Goal: Task Accomplishment & Management: Manage account settings

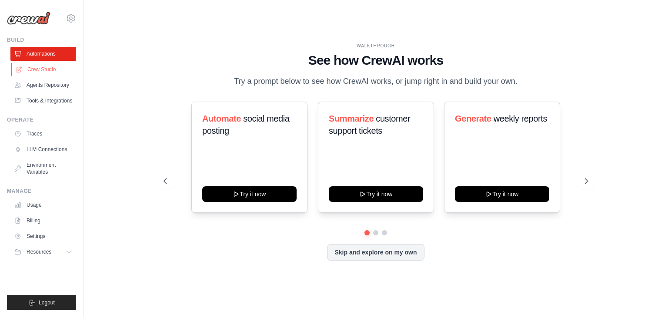
click at [40, 69] on link "Crew Studio" at bounding box center [44, 70] width 66 height 14
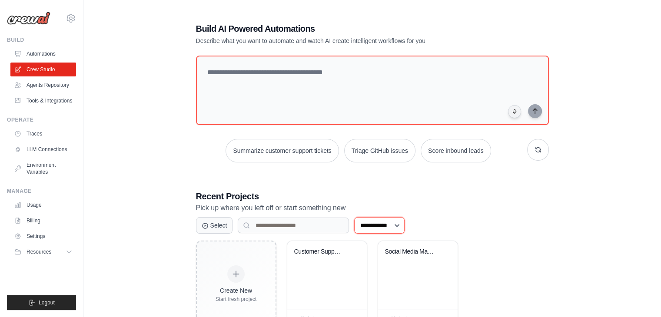
click at [398, 226] on select "**********" at bounding box center [379, 225] width 50 height 17
click at [546, 193] on h3 "Recent Projects" at bounding box center [372, 196] width 353 height 12
click at [504, 183] on div "**********" at bounding box center [373, 175] width 374 height 333
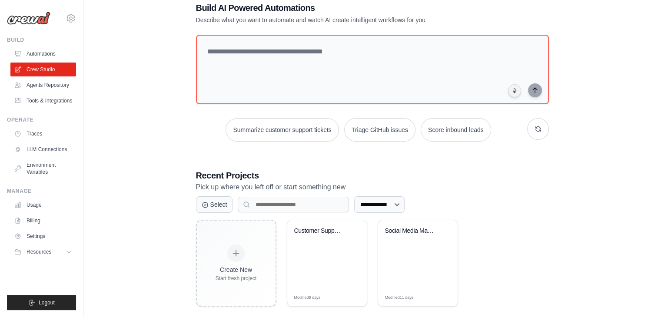
scroll to position [32, 0]
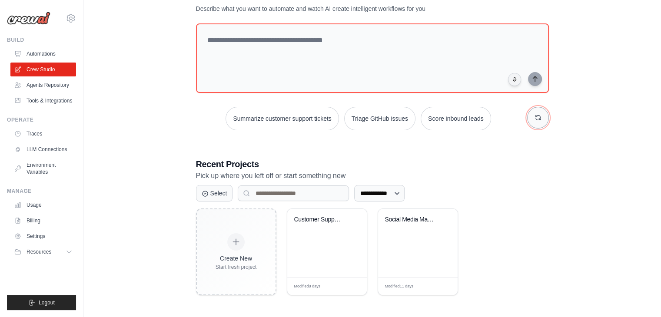
click at [540, 117] on icon "button" at bounding box center [538, 117] width 7 height 7
click at [539, 117] on icon "button" at bounding box center [538, 117] width 7 height 7
click at [508, 163] on h3 "Recent Projects" at bounding box center [372, 164] width 353 height 12
click at [271, 193] on input at bounding box center [293, 194] width 111 height 16
click at [199, 189] on button "Select" at bounding box center [214, 193] width 37 height 17
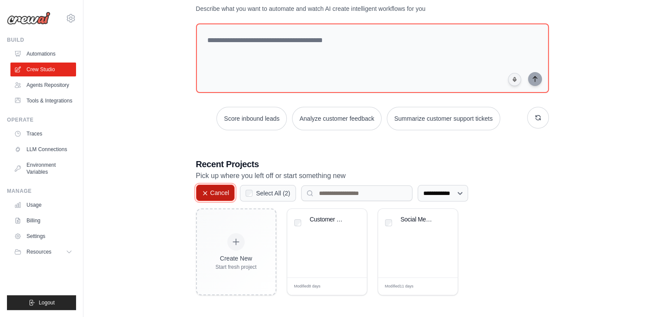
click at [206, 192] on icon at bounding box center [204, 193] width 3 height 3
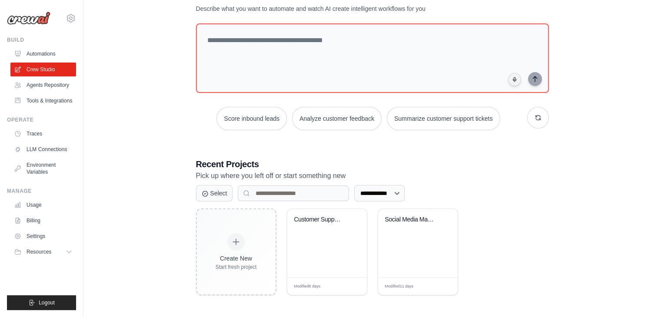
click at [558, 189] on div "**********" at bounding box center [373, 143] width 374 height 333
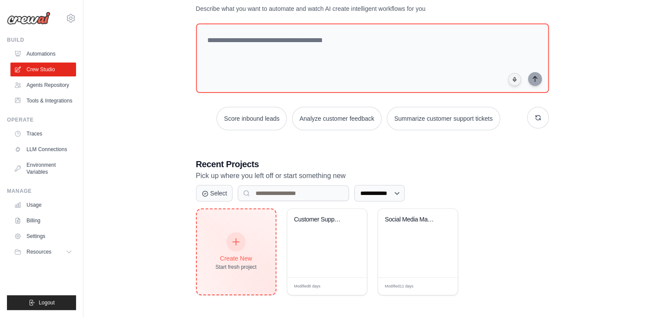
click at [233, 240] on icon at bounding box center [236, 242] width 10 height 10
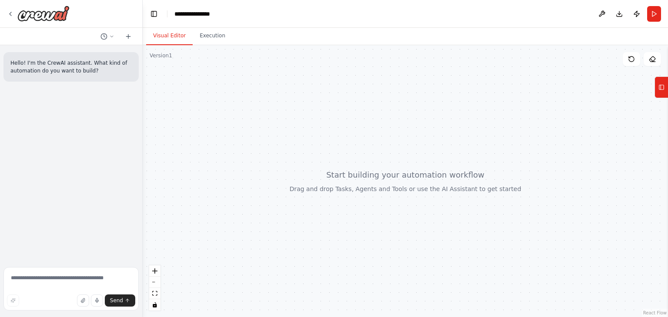
click at [566, 16] on header "**********" at bounding box center [405, 14] width 525 height 28
click at [604, 13] on button at bounding box center [602, 14] width 14 height 16
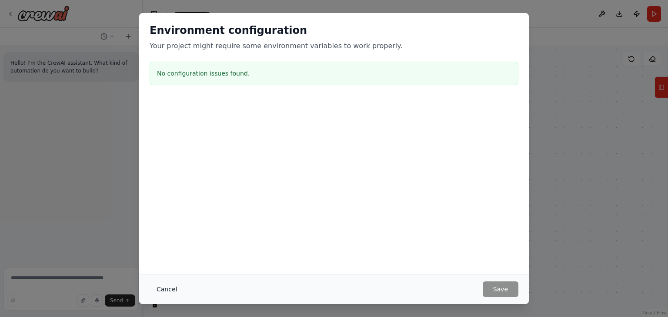
click at [163, 292] on button "Cancel" at bounding box center [167, 290] width 34 height 16
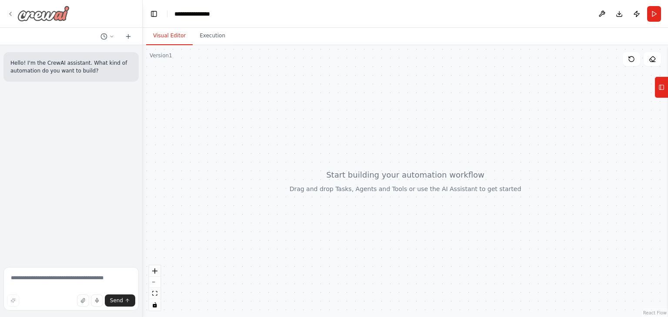
click at [9, 17] on div at bounding box center [38, 14] width 63 height 16
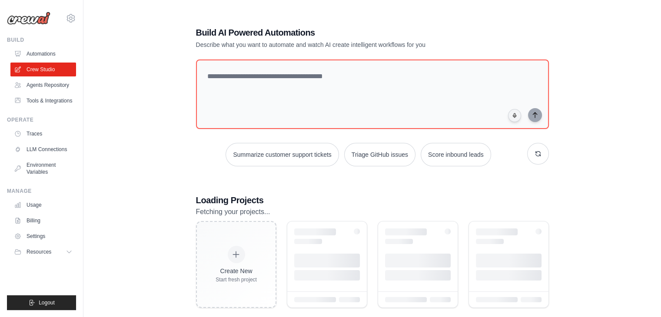
scroll to position [32, 0]
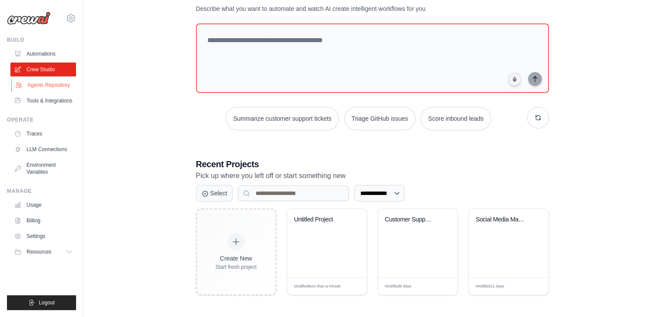
click at [57, 91] on link "Agents Repository" at bounding box center [44, 85] width 66 height 14
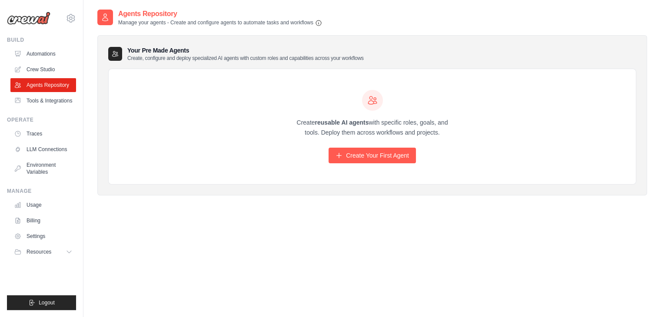
click at [148, 52] on h3 "Your Pre Made Agents Create, configure and deploy specialized AI agents with cu…" at bounding box center [245, 54] width 236 height 16
click at [139, 59] on p "Create, configure and deploy specialized AI agents with custom roles and capabi…" at bounding box center [245, 58] width 236 height 7
click at [112, 53] on icon at bounding box center [115, 53] width 7 height 7
click at [369, 152] on link "Create Your First Agent" at bounding box center [372, 156] width 87 height 16
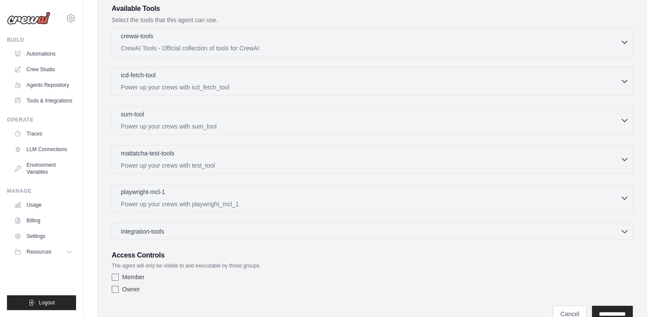
scroll to position [252, 0]
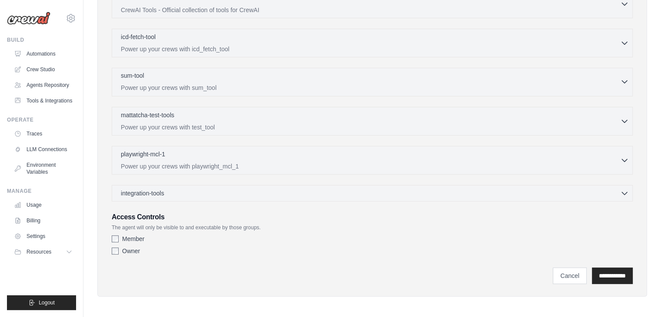
click at [208, 84] on p "Power up your crews with sum_tool" at bounding box center [370, 87] width 499 height 9
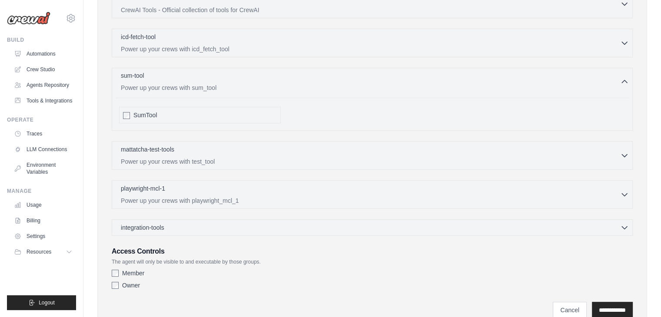
click at [208, 84] on p "Power up your crews with sum_tool" at bounding box center [370, 87] width 499 height 9
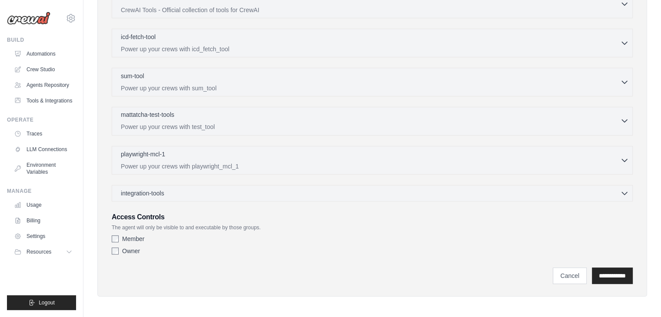
click at [246, 126] on p "Power up your crews with test_tool" at bounding box center [370, 127] width 499 height 9
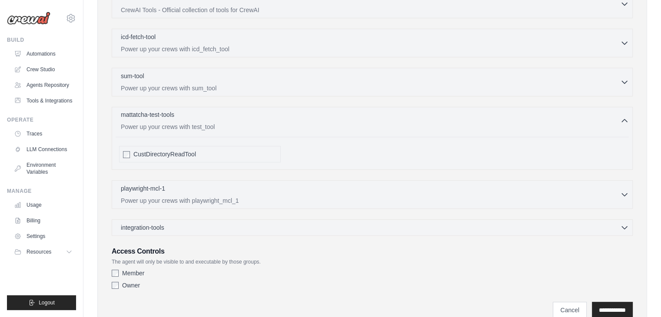
click at [246, 126] on p "Power up your crews with test_tool" at bounding box center [370, 127] width 499 height 9
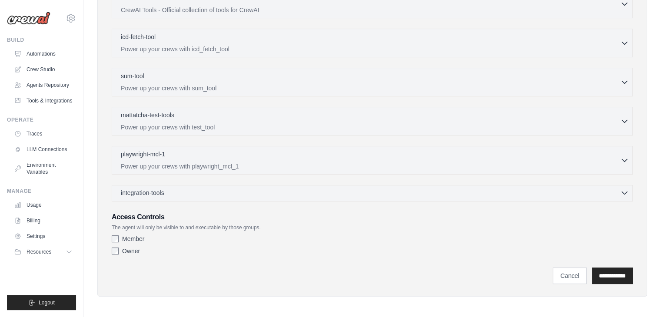
click at [224, 195] on div "integration-tools 0 selected Gmail HubSpot Microsoft Teams" at bounding box center [372, 193] width 521 height 17
click at [224, 192] on div "integration-tools 0 selected" at bounding box center [375, 193] width 508 height 9
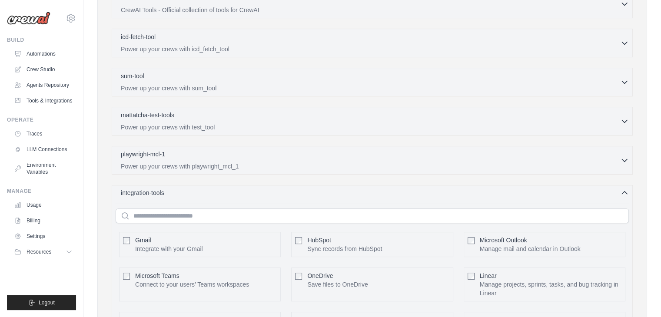
click at [225, 190] on div "integration-tools 0 selected" at bounding box center [375, 193] width 508 height 9
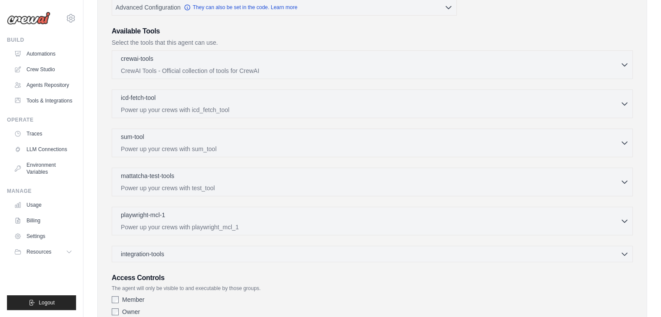
scroll to position [122, 0]
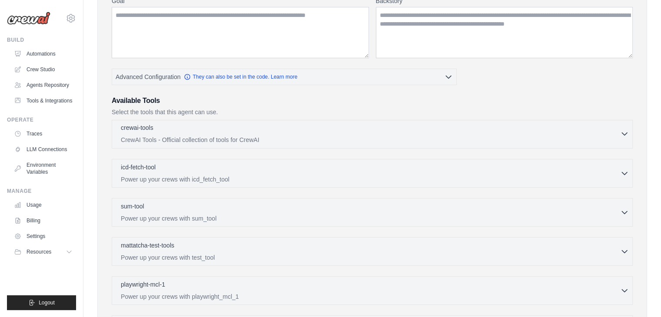
click at [230, 140] on p "CrewAI Tools - Official collection of tools for CrewAI" at bounding box center [370, 140] width 499 height 9
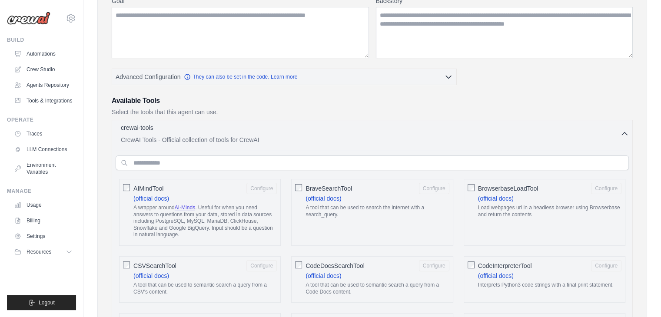
click at [230, 140] on p "CrewAI Tools - Official collection of tools for CrewAI" at bounding box center [370, 140] width 499 height 9
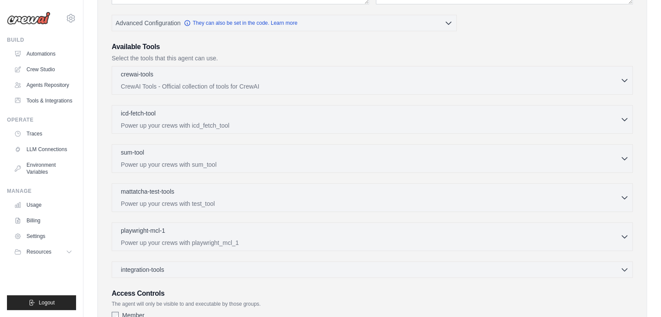
scroll to position [252, 0]
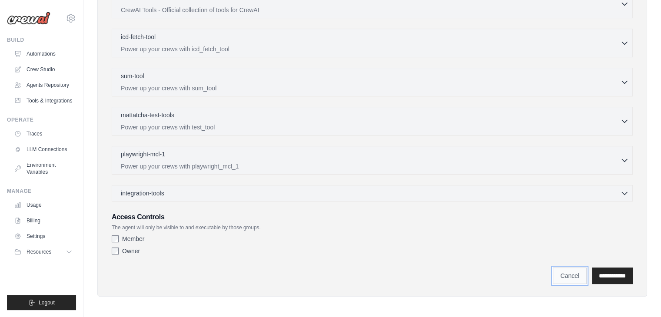
click at [566, 277] on link "Cancel" at bounding box center [570, 276] width 34 height 17
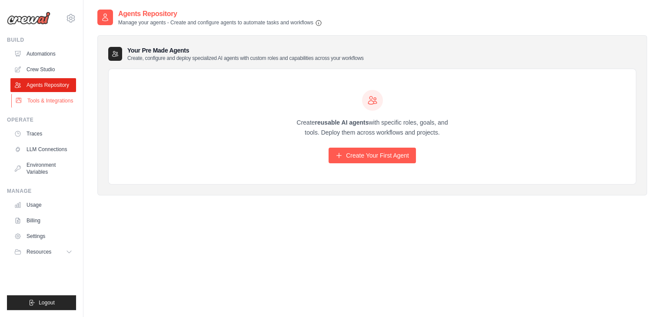
click at [26, 100] on link "Tools & Integrations" at bounding box center [44, 101] width 66 height 14
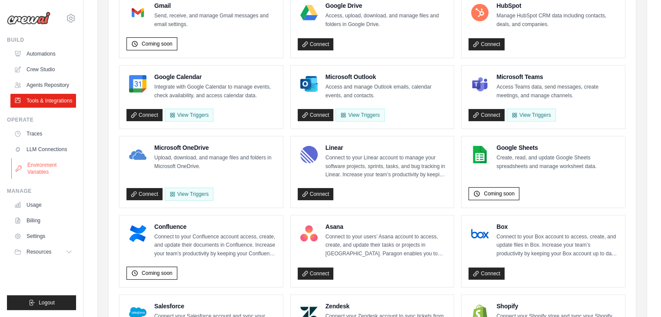
scroll to position [130, 0]
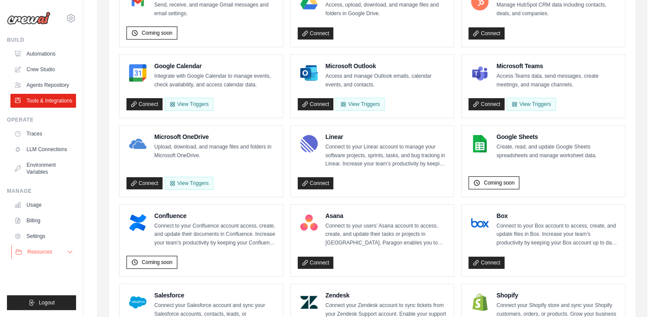
click at [74, 259] on button "Resources" at bounding box center [44, 252] width 66 height 14
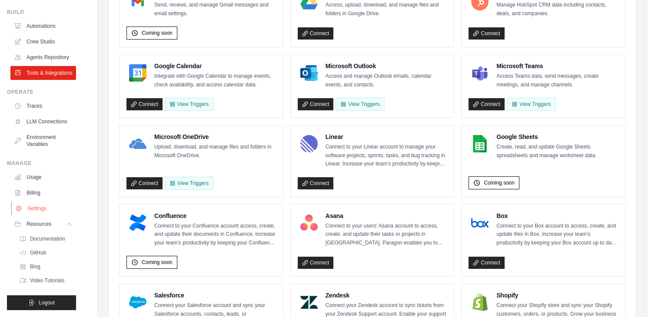
scroll to position [56, 0]
click at [67, 221] on icon at bounding box center [70, 224] width 7 height 7
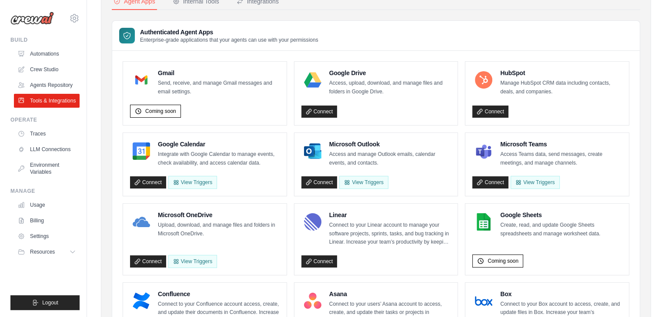
scroll to position [0, 0]
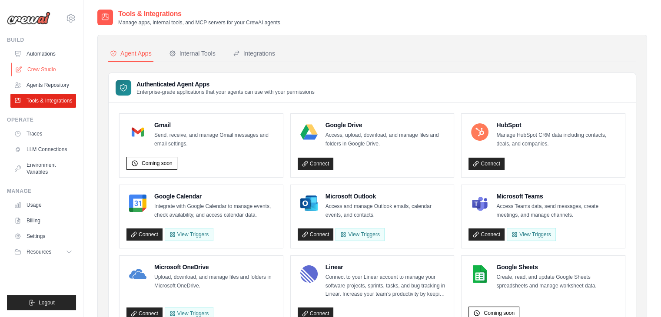
click at [43, 72] on link "Crew Studio" at bounding box center [44, 70] width 66 height 14
click at [54, 53] on link "Automations" at bounding box center [44, 54] width 66 height 14
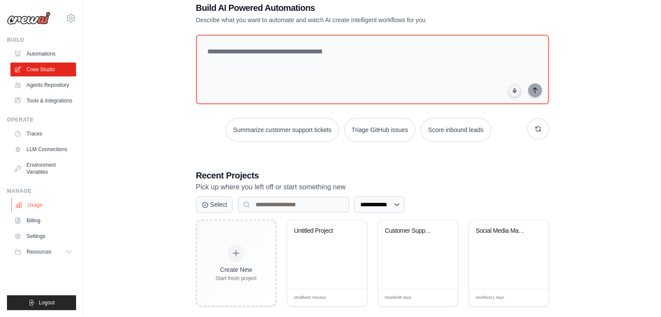
scroll to position [32, 0]
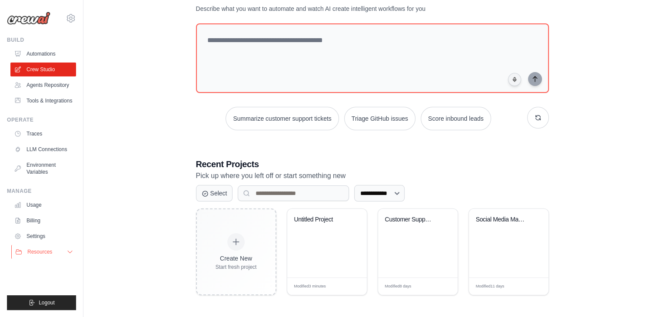
click at [67, 256] on icon at bounding box center [70, 252] width 7 height 7
click at [50, 287] on link "GitHub" at bounding box center [47, 281] width 60 height 12
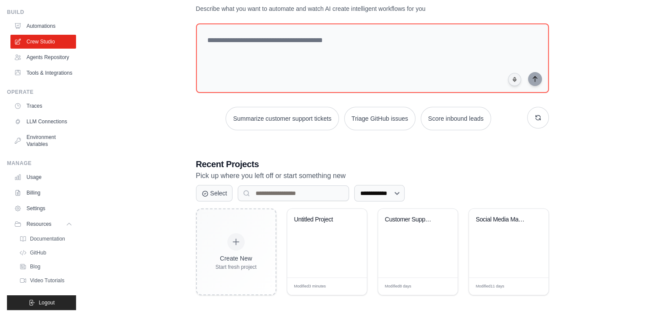
scroll to position [56, 0]
click at [67, 221] on icon at bounding box center [70, 224] width 7 height 7
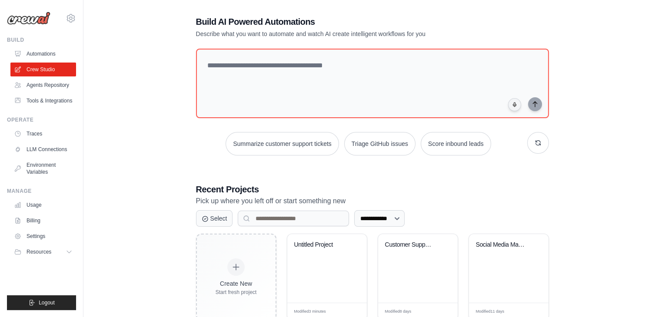
scroll to position [0, 0]
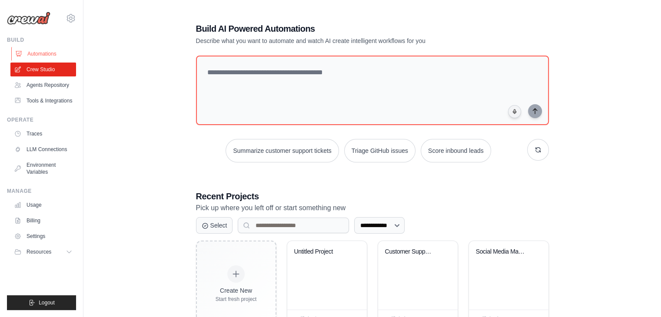
click at [38, 53] on link "Automations" at bounding box center [44, 54] width 66 height 14
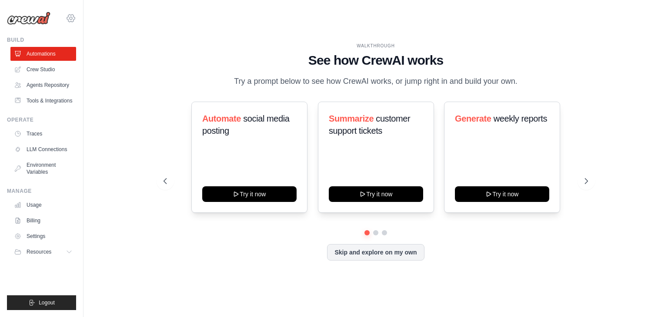
click at [70, 18] on icon at bounding box center [71, 18] width 10 height 10
click at [100, 60] on link "Settings" at bounding box center [108, 53] width 83 height 17
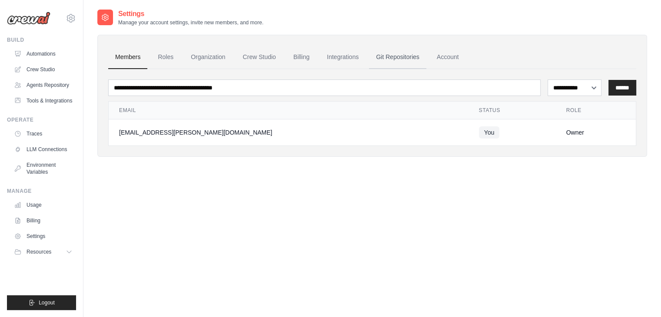
click at [395, 65] on link "Git Repositories" at bounding box center [397, 57] width 57 height 23
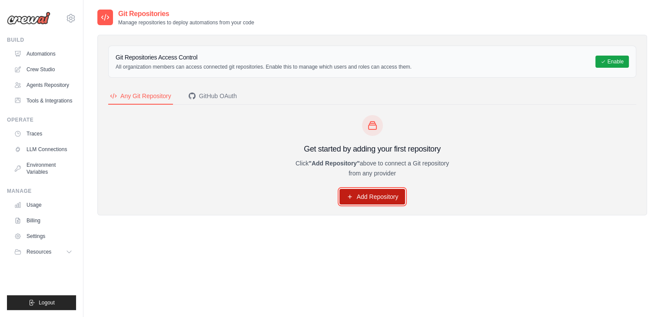
click at [388, 203] on link "Add Repository" at bounding box center [372, 197] width 66 height 16
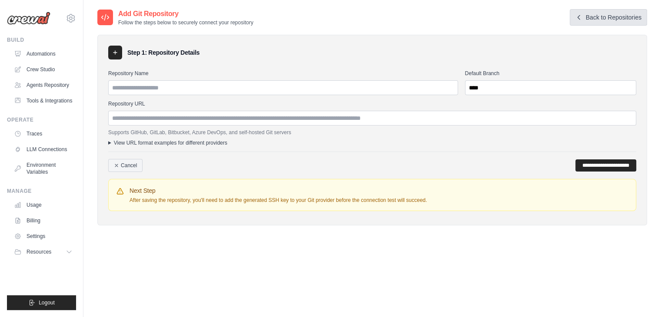
click at [592, 23] on link "Back to Repositories" at bounding box center [608, 17] width 77 height 17
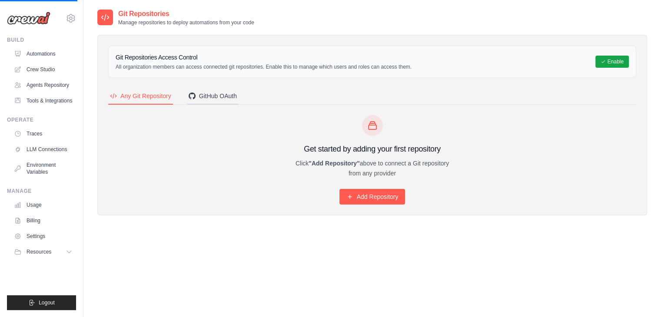
click at [219, 96] on div "GitHub OAuth" at bounding box center [213, 96] width 48 height 9
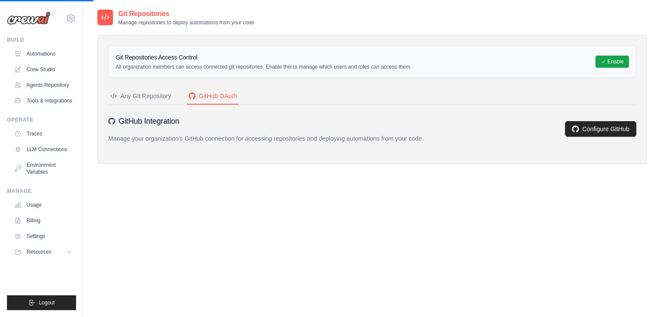
click at [150, 96] on div "Any Git Repository" at bounding box center [140, 96] width 61 height 9
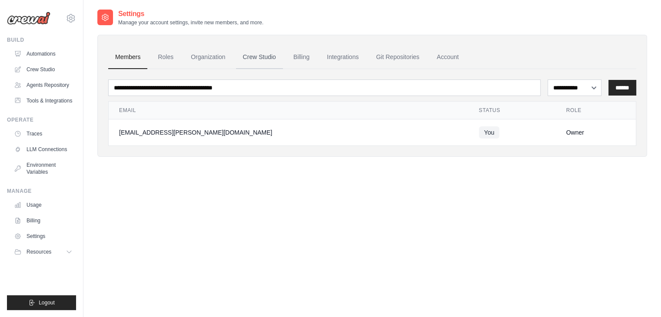
click at [276, 57] on link "Crew Studio" at bounding box center [259, 57] width 47 height 23
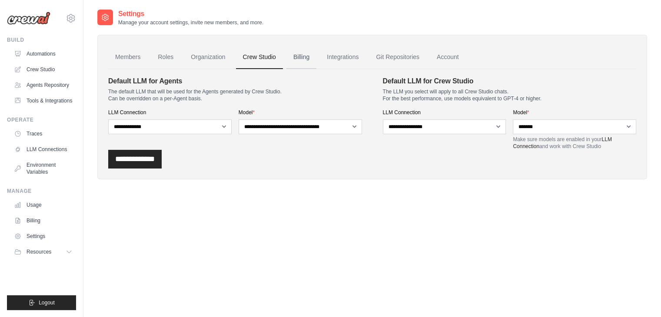
click at [306, 53] on link "Billing" at bounding box center [301, 57] width 30 height 23
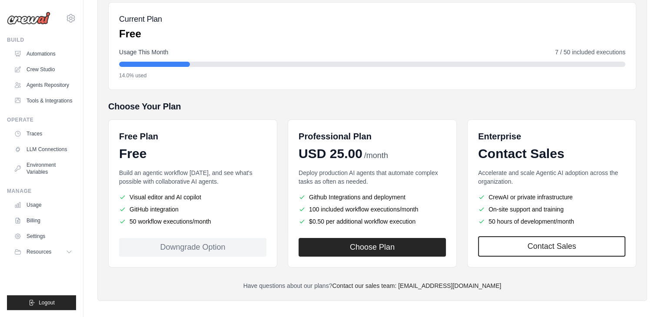
scroll to position [104, 0]
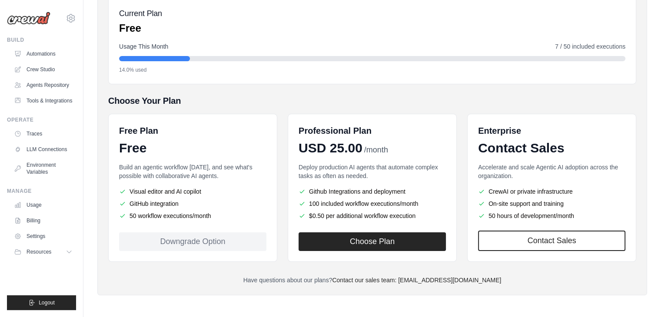
click at [282, 144] on div "Free Plan Free Build an agentic workflow today, and see what's possible with co…" at bounding box center [372, 188] width 528 height 148
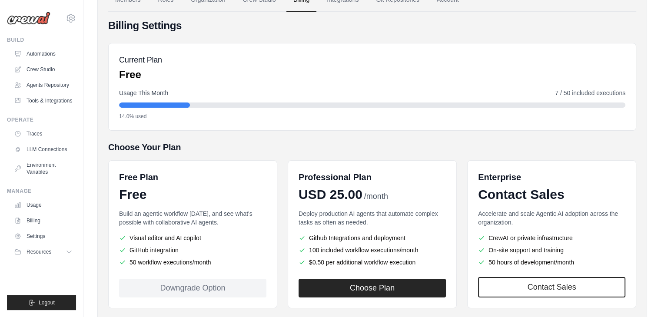
scroll to position [0, 0]
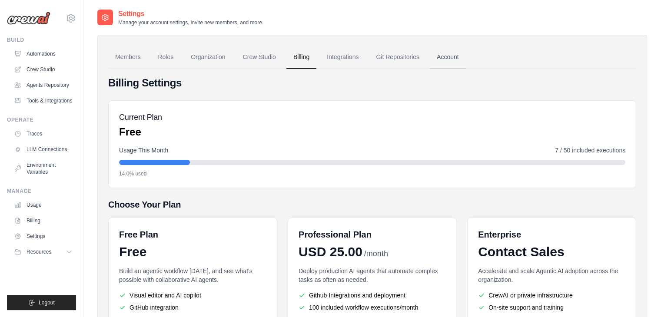
click at [465, 57] on link "Account" at bounding box center [448, 57] width 36 height 23
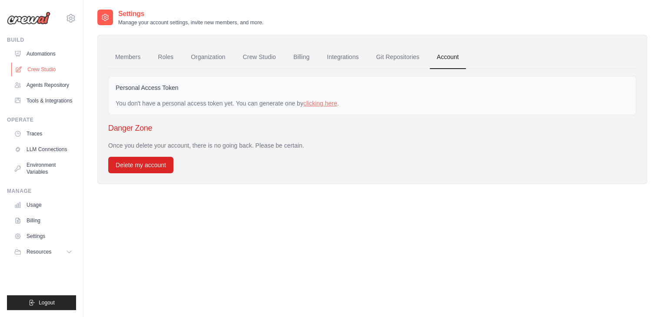
click at [39, 69] on link "Crew Studio" at bounding box center [44, 70] width 66 height 14
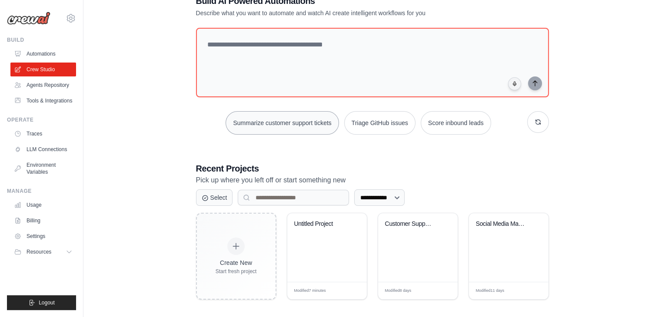
scroll to position [32, 0]
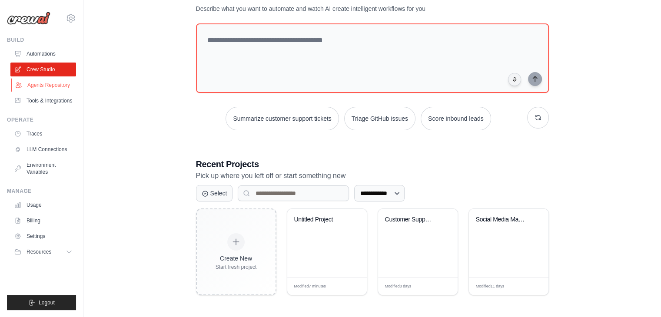
click at [49, 85] on link "Agents Repository" at bounding box center [44, 85] width 66 height 14
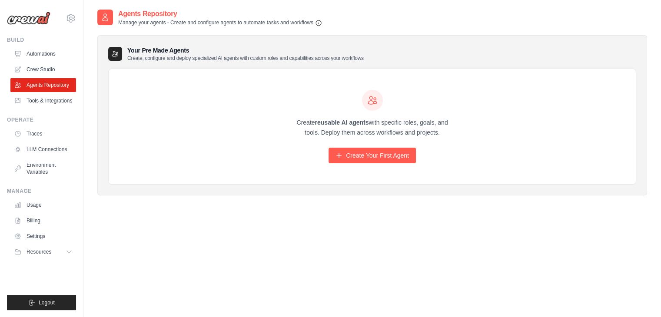
drag, startPoint x: 378, startPoint y: 104, endPoint x: 342, endPoint y: 110, distance: 36.2
click at [342, 110] on div at bounding box center [372, 100] width 167 height 21
click at [367, 165] on div "Create reusable AI agents with specific roles, goals, and tools. Deploy them ac…" at bounding box center [372, 127] width 527 height 116
click at [367, 164] on div "Create reusable AI agents with specific roles, goals, and tools. Deploy them ac…" at bounding box center [372, 127] width 527 height 116
click at [370, 157] on link "Create Your First Agent" at bounding box center [372, 156] width 87 height 16
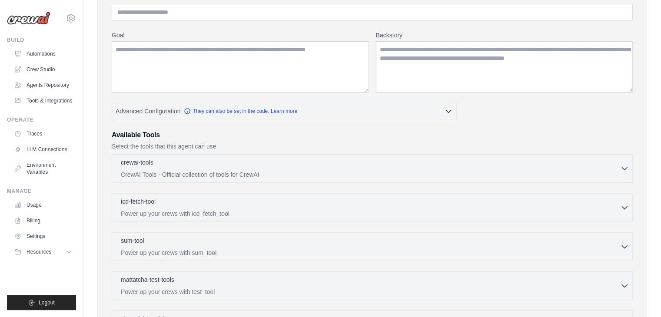
scroll to position [87, 0]
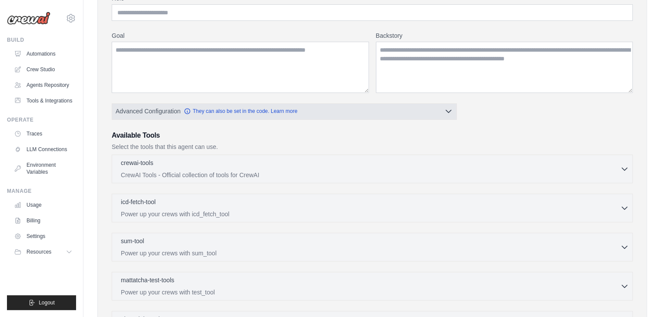
click at [447, 110] on icon "button" at bounding box center [448, 111] width 9 height 9
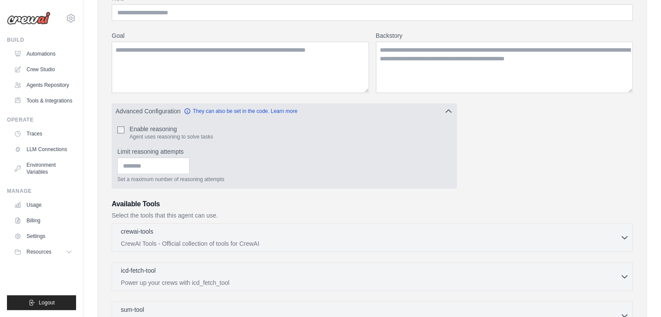
click at [447, 110] on icon "button" at bounding box center [448, 111] width 5 height 3
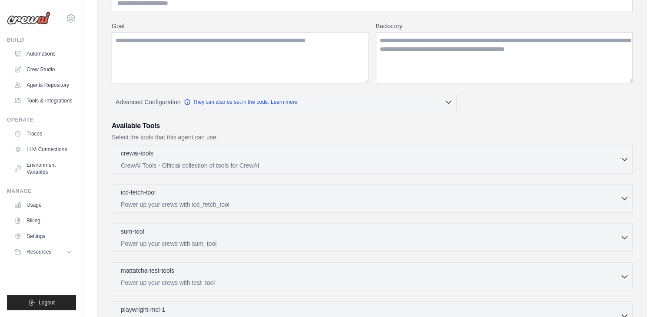
scroll to position [0, 0]
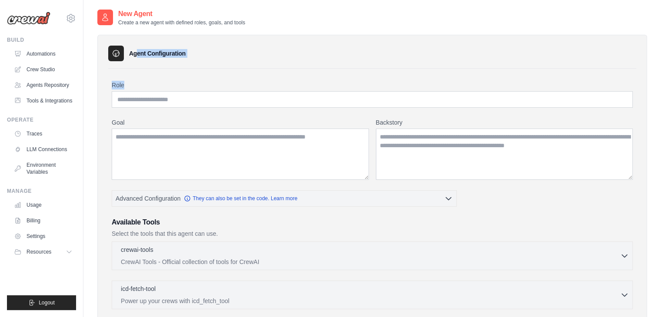
drag, startPoint x: 120, startPoint y: 52, endPoint x: 150, endPoint y: 67, distance: 34.2
click at [150, 67] on div "Agent Configuration Role Goal Backstory Advanced Configuration" at bounding box center [372, 292] width 550 height 514
click at [206, 65] on div "Agent Configuration Role Goal Backstory Advanced Configuration" at bounding box center [372, 292] width 550 height 514
click at [40, 73] on link "Crew Studio" at bounding box center [44, 70] width 66 height 14
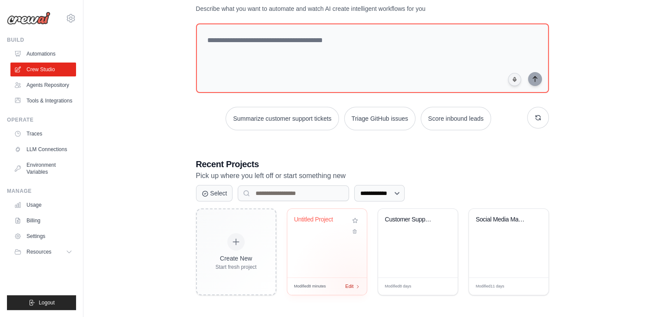
click at [354, 285] on div "Edit" at bounding box center [353, 286] width 15 height 7
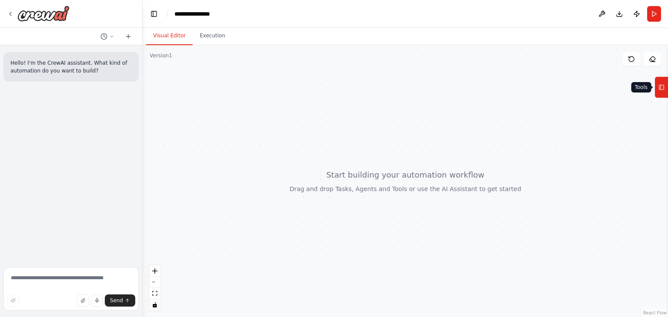
click at [667, 94] on button "Tools" at bounding box center [660, 88] width 13 height 22
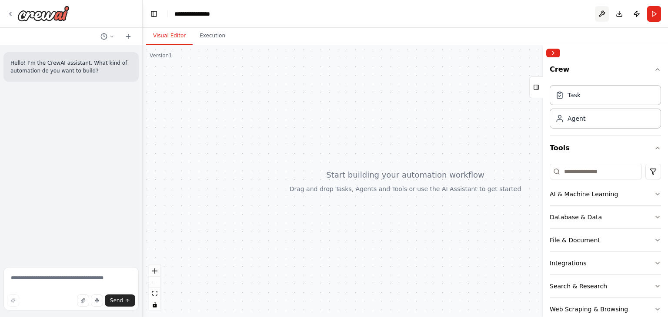
click at [600, 16] on button at bounding box center [602, 14] width 14 height 16
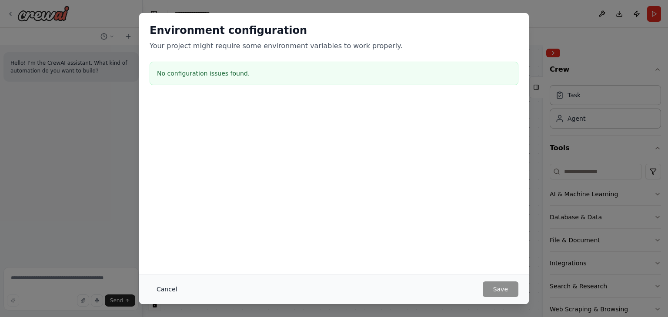
click at [160, 289] on button "Cancel" at bounding box center [167, 290] width 34 height 16
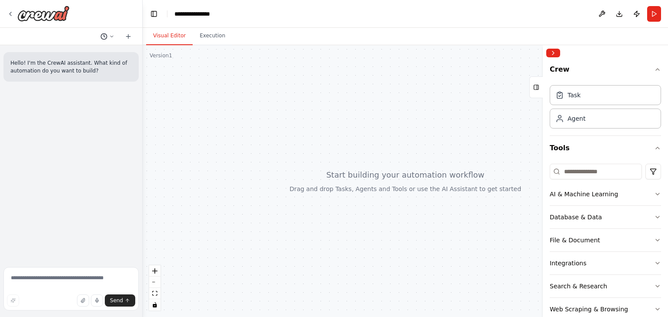
click at [111, 37] on icon at bounding box center [111, 36] width 3 height 1
click at [111, 37] on div at bounding box center [71, 158] width 143 height 317
